Goal: Task Accomplishment & Management: Manage account settings

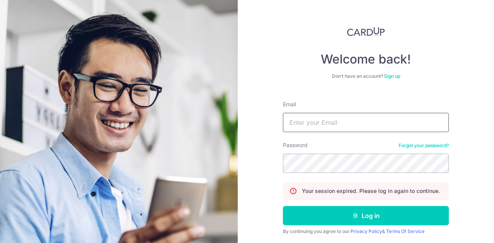
click at [328, 122] on input "Email" at bounding box center [366, 122] width 166 height 19
type input "[PERSON_NAME][EMAIL_ADDRESS][DOMAIN_NAME]"
click at [283, 206] on button "Log in" at bounding box center [366, 215] width 166 height 19
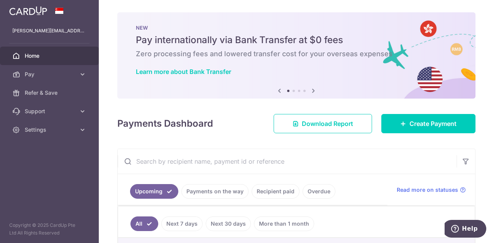
click at [309, 90] on icon at bounding box center [313, 91] width 9 height 10
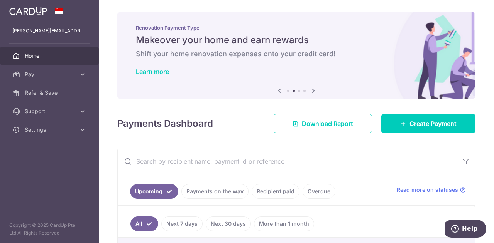
click at [309, 90] on icon at bounding box center [313, 91] width 9 height 10
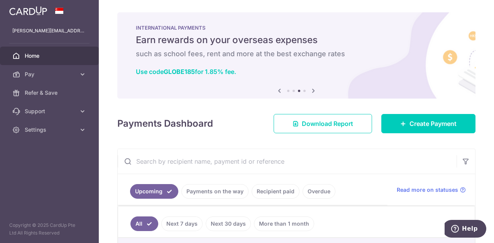
click at [309, 89] on icon at bounding box center [313, 91] width 9 height 10
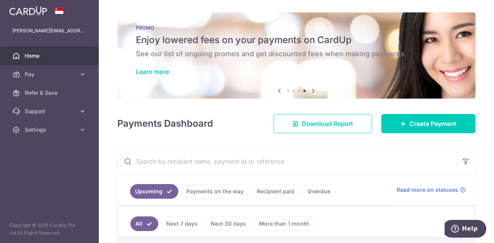
click at [310, 90] on icon at bounding box center [313, 91] width 9 height 10
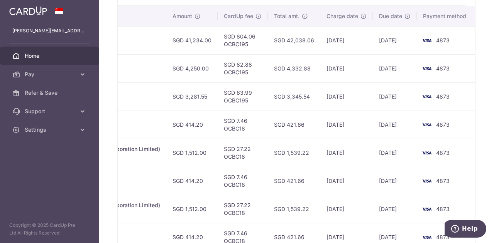
scroll to position [199, 0]
